Goal: Task Accomplishment & Management: Manage account settings

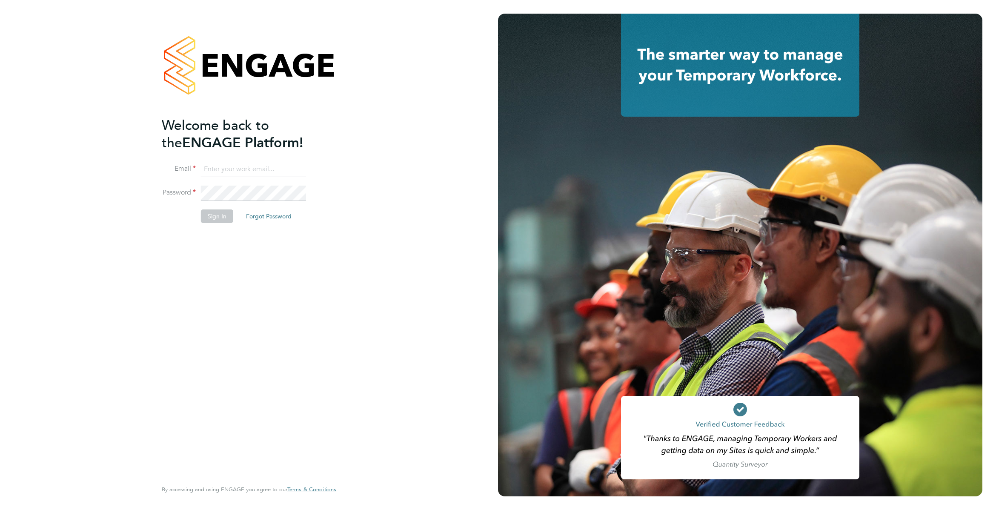
type input "[PERSON_NAME][EMAIL_ADDRESS][PERSON_NAME][DOMAIN_NAME]"
click at [227, 206] on li "Password" at bounding box center [245, 198] width 166 height 24
click at [221, 215] on button "Sign In" at bounding box center [217, 216] width 32 height 14
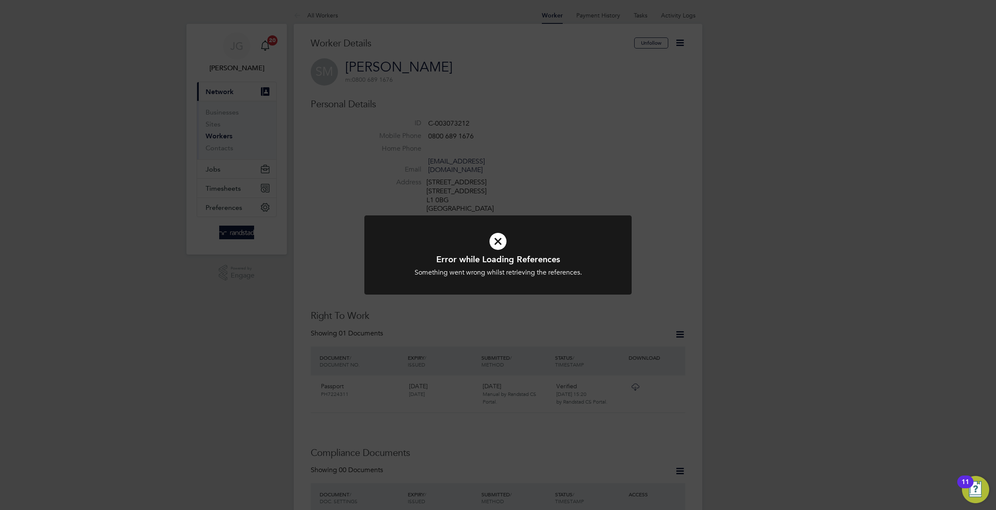
click at [361, 198] on div "Error while Loading References Something went wrong whilst retrieving the refer…" at bounding box center [498, 255] width 996 height 510
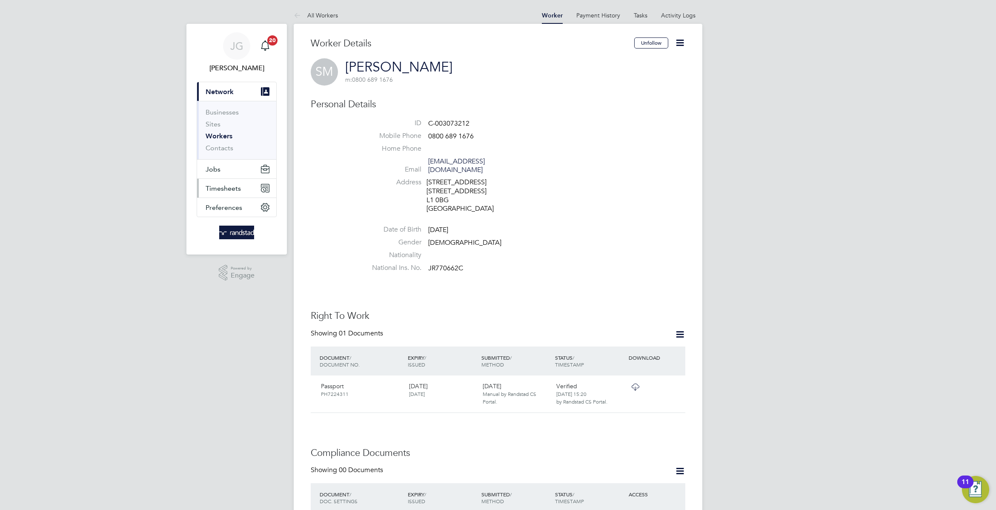
click at [266, 194] on button "Timesheets" at bounding box center [236, 188] width 79 height 19
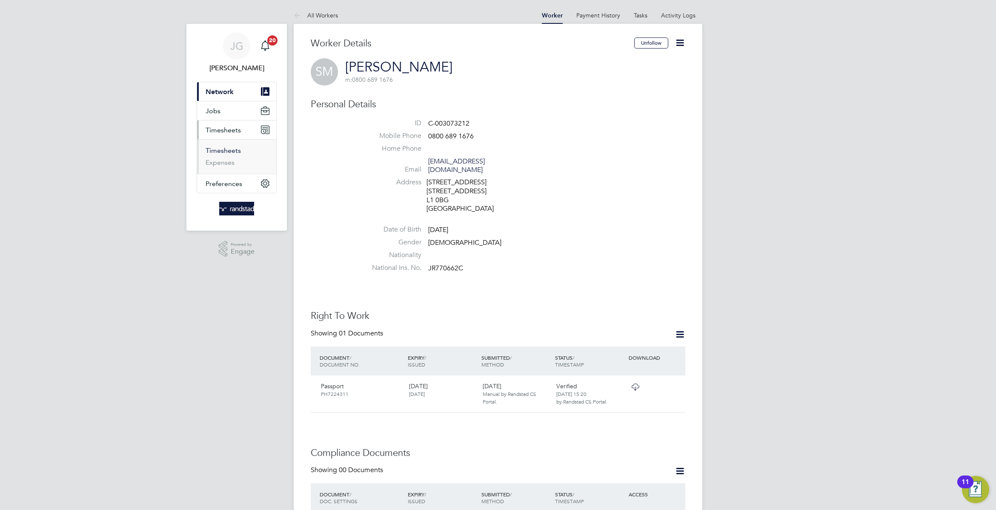
click at [233, 154] on link "Timesheets" at bounding box center [223, 150] width 35 height 8
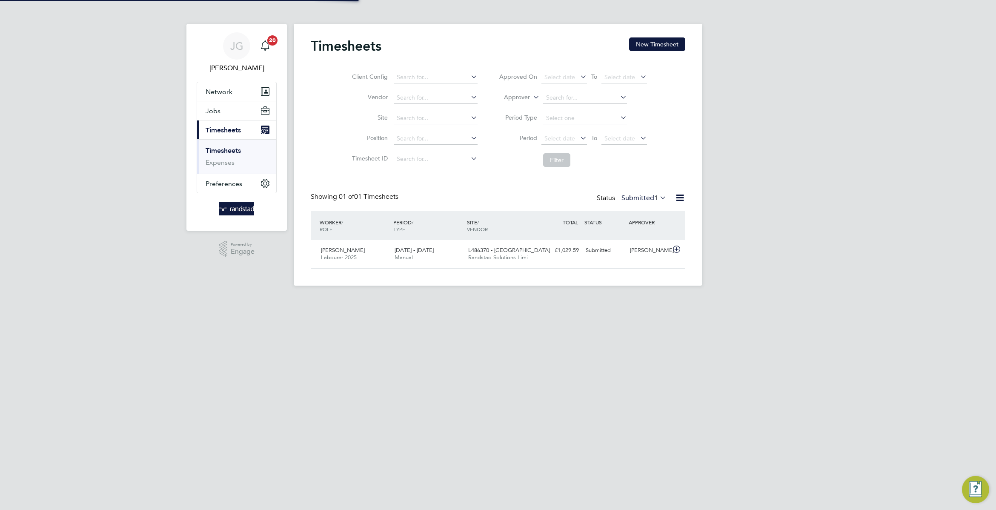
scroll to position [21, 74]
click at [564, 260] on div "Marlon James Labourer 2025 23 - 29 Aug 2025 23 - 29 Aug 2025 Manual L486370 - S…" at bounding box center [498, 254] width 375 height 28
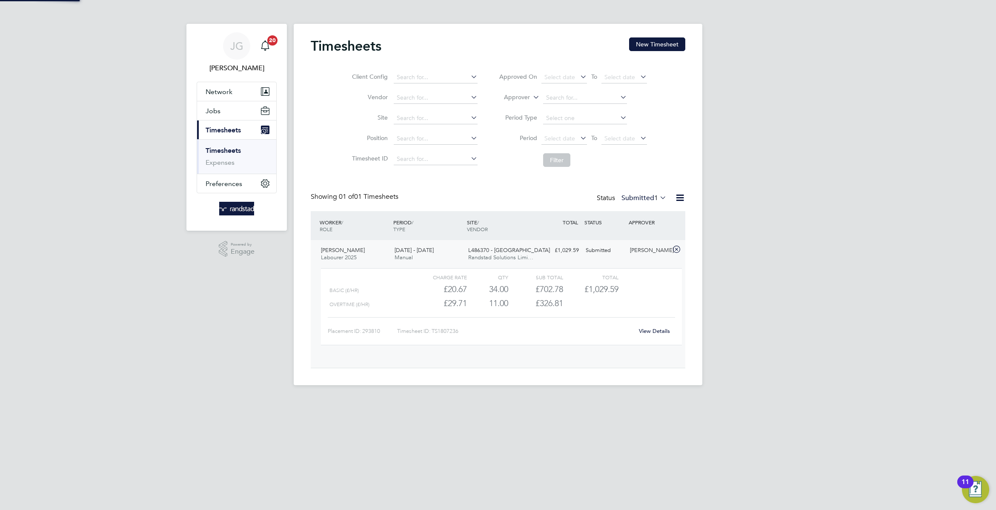
scroll to position [14, 83]
click at [661, 334] on link "View Details" at bounding box center [654, 330] width 31 height 7
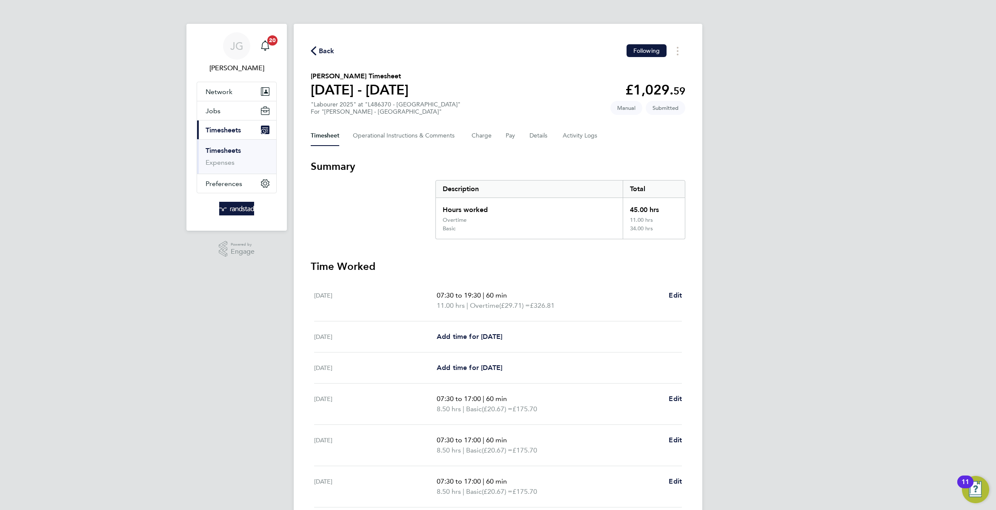
click at [469, 57] on div "Back Following" at bounding box center [498, 50] width 375 height 13
click at [407, 142] on Comments-tab "Operational Instructions & Comments" at bounding box center [405, 136] width 105 height 20
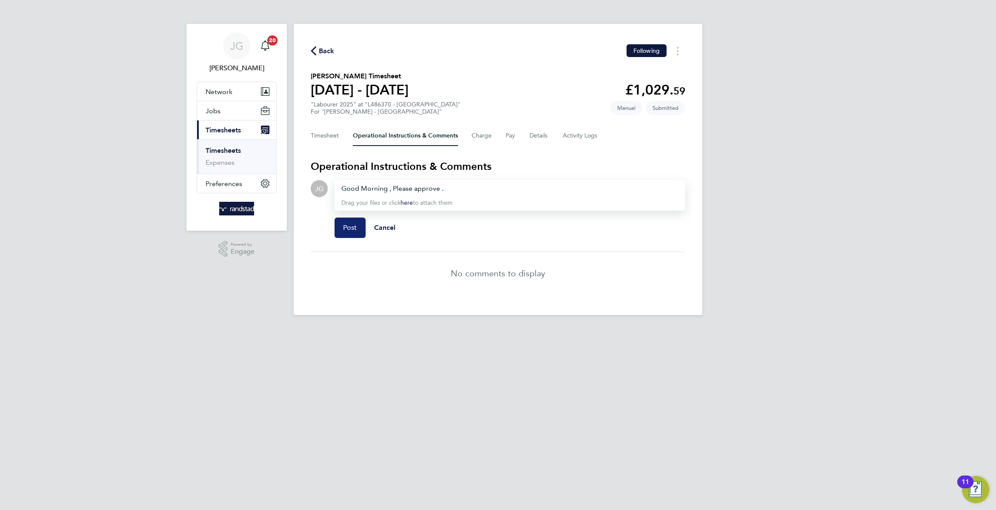
click at [344, 224] on span "Post" at bounding box center [350, 227] width 14 height 9
